Goal: Information Seeking & Learning: Check status

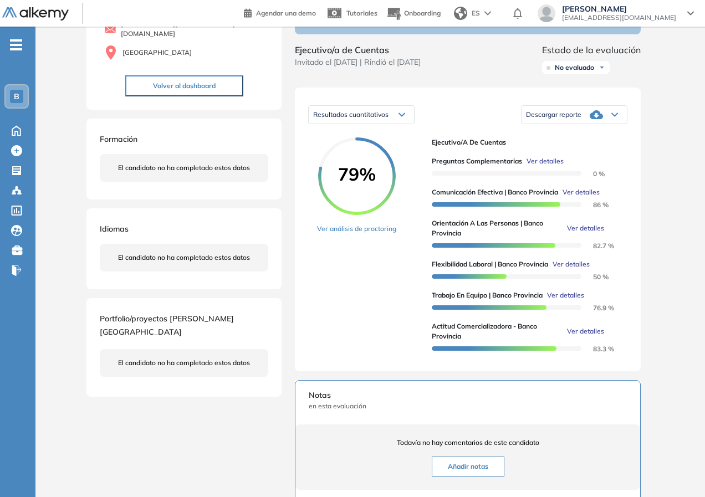
scroll to position [222, 0]
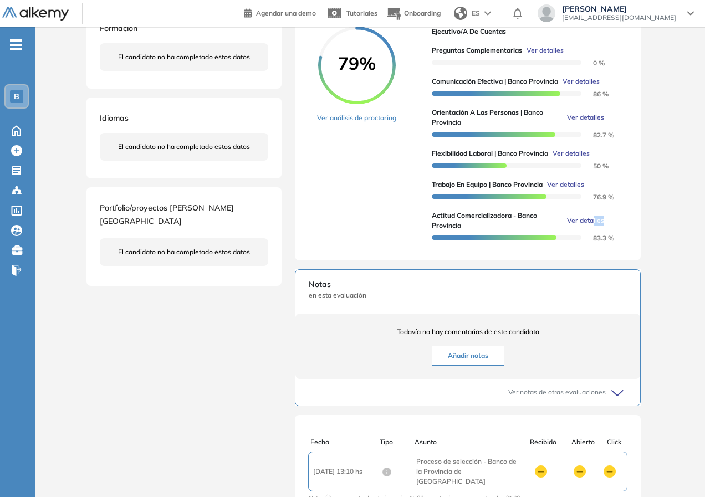
drag, startPoint x: 592, startPoint y: 243, endPoint x: 619, endPoint y: 255, distance: 30.0
click at [619, 247] on div "79% Ver análisis de proctoring Ejecutivo/a de Cuentas Preguntas complementarias…" at bounding box center [467, 137] width 319 height 221
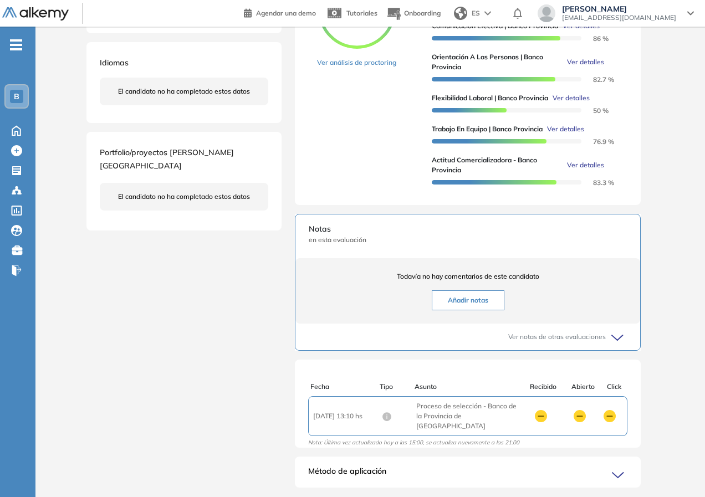
scroll to position [0, 0]
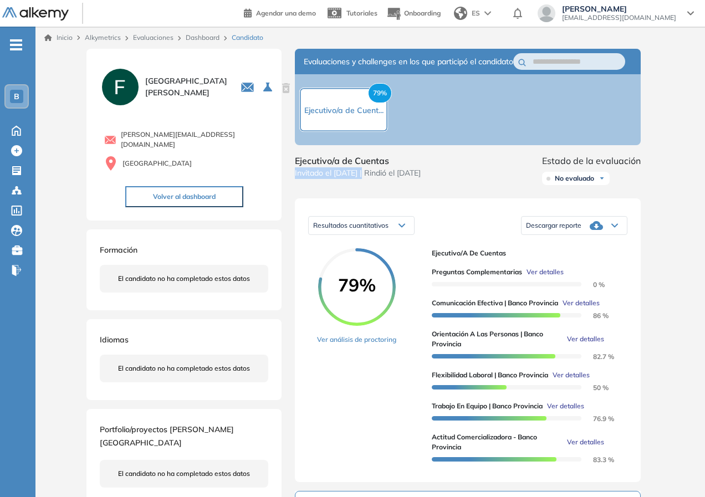
drag, startPoint x: 398, startPoint y: 182, endPoint x: 464, endPoint y: 178, distance: 65.5
click at [464, 178] on div "Ejecutivo/a de Cuentas Invitado el [DATE] | Rindió el [DATE] Estado de la evalu…" at bounding box center [468, 171] width 346 height 35
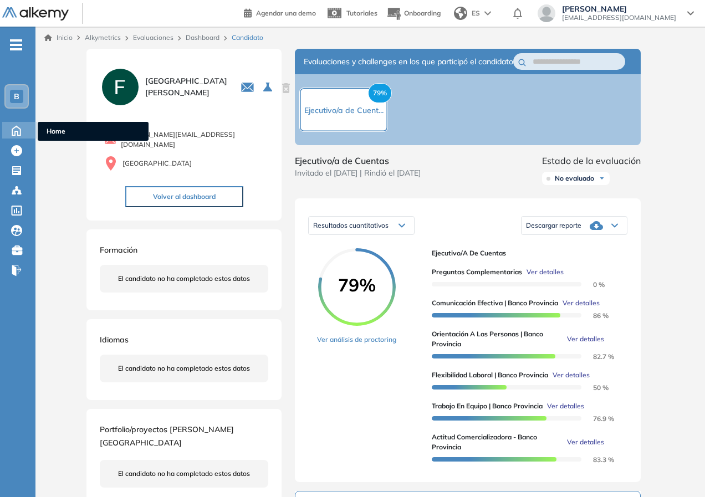
click at [14, 132] on icon at bounding box center [16, 129] width 19 height 13
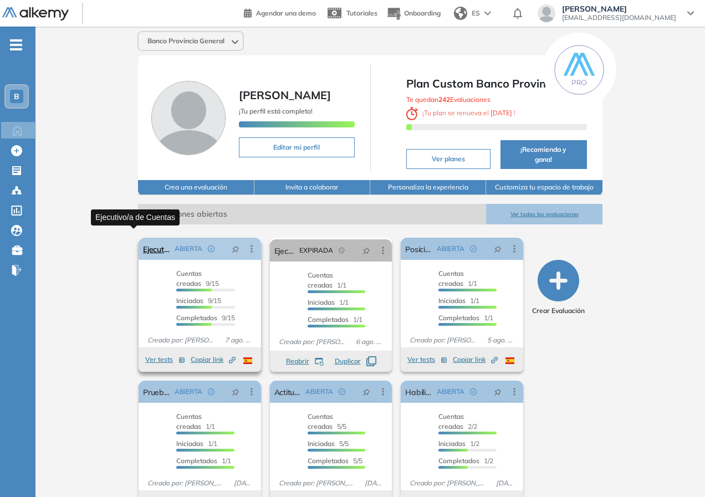
click at [143, 245] on link "Ejecutivo/a de Cuentas" at bounding box center [156, 249] width 27 height 22
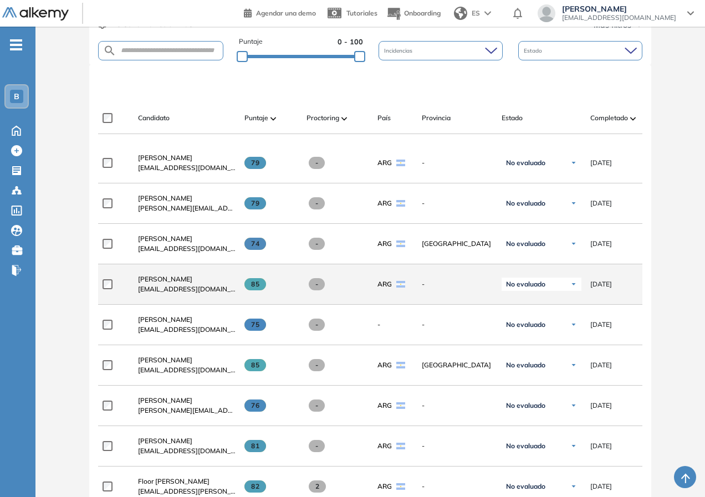
scroll to position [495, 0]
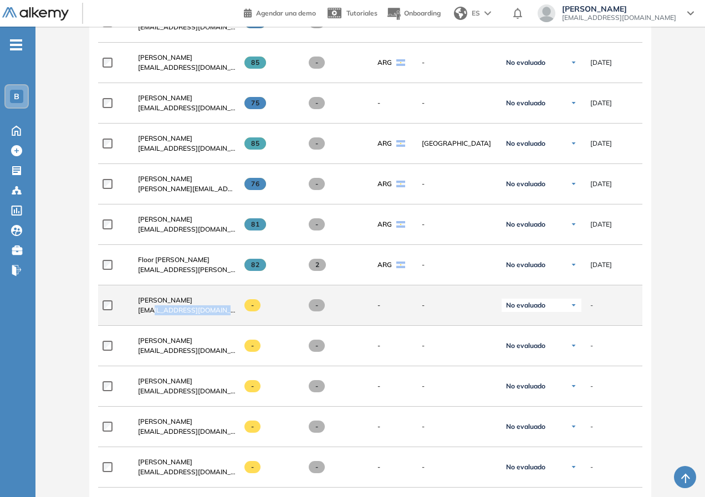
drag, startPoint x: 149, startPoint y: 315, endPoint x: 226, endPoint y: 314, distance: 76.5
click at [226, 314] on span "[EMAIL_ADDRESS][DOMAIN_NAME]" at bounding box center [187, 310] width 98 height 10
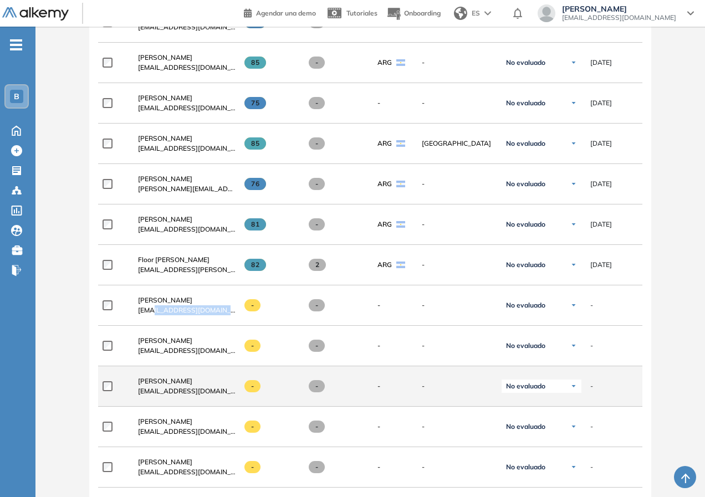
scroll to position [550, 0]
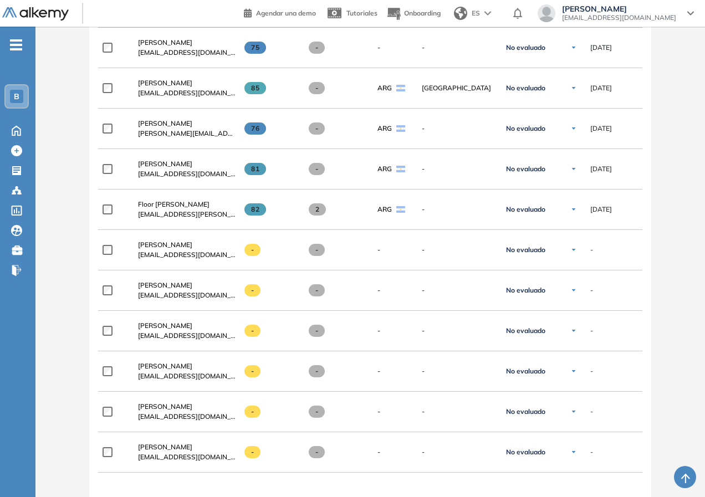
click at [40, 336] on div "Evaluación : Ejecutivo/a de Cuentas Abierta Ver evaluación Cerrar evaluación Da…" at bounding box center [370, 94] width 661 height 1192
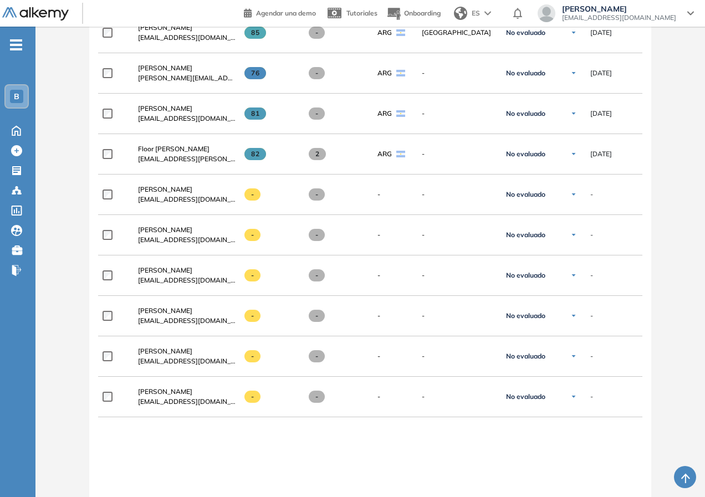
scroll to position [752, 0]
